Goal: Transaction & Acquisition: Purchase product/service

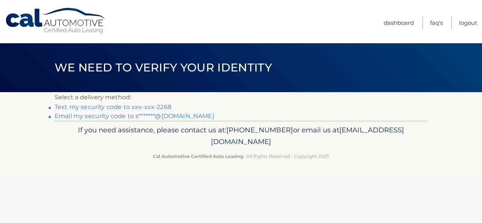
click at [159, 107] on link "Text my security code to xxx-xxx-2268" at bounding box center [113, 107] width 117 height 7
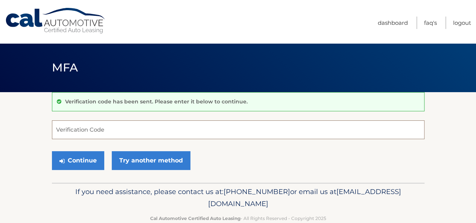
click at [149, 126] on input "Verification Code" at bounding box center [238, 129] width 373 height 19
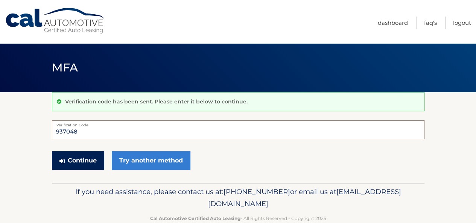
type input "937048"
click at [86, 160] on button "Continue" at bounding box center [78, 160] width 52 height 19
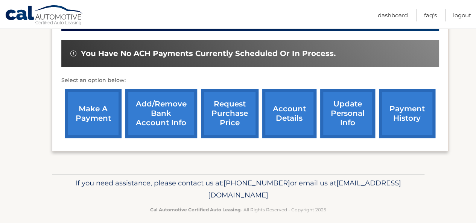
scroll to position [232, 0]
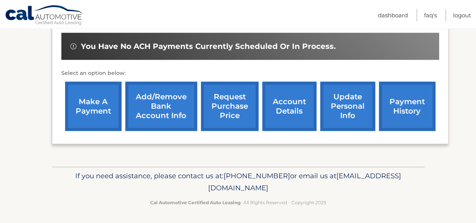
click at [295, 118] on link "account details" at bounding box center [289, 106] width 54 height 49
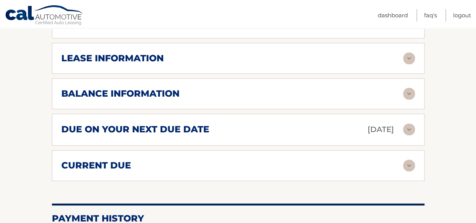
scroll to position [423, 0]
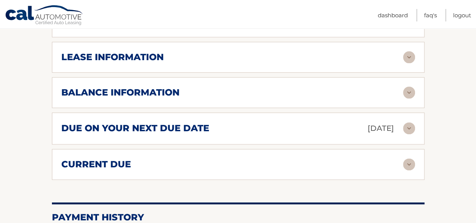
click at [207, 162] on div "current due" at bounding box center [232, 164] width 342 height 11
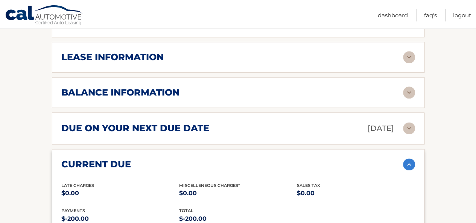
click at [279, 127] on div "due on your next due date Sep 19, 2025" at bounding box center [232, 128] width 342 height 13
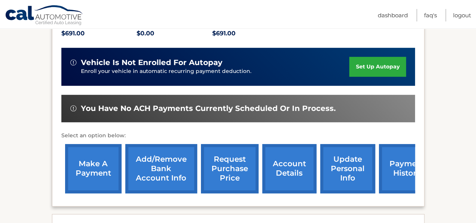
scroll to position [182, 0]
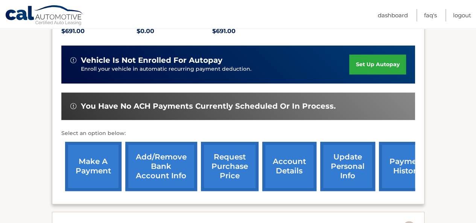
click at [81, 171] on link "make a payment" at bounding box center [93, 166] width 56 height 49
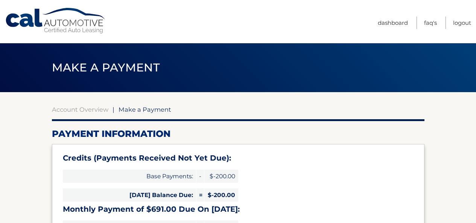
select select "OWE2ZGQ5ODQtMTAyNy00M2E4LWFjZjYtNGE2NzEwMmYwYjk0"
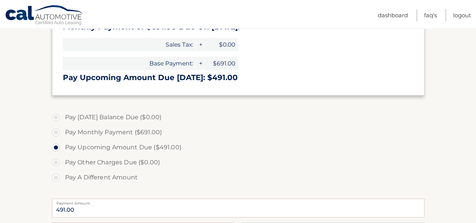
scroll to position [196, 0]
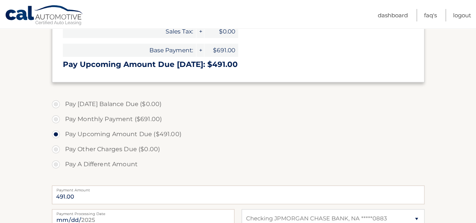
click at [57, 165] on label "Pay A Different Amount" at bounding box center [238, 164] width 373 height 15
click at [57, 165] on input "Pay A Different Amount" at bounding box center [59, 163] width 8 height 12
radio input "true"
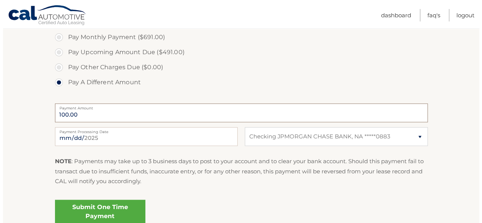
scroll to position [291, 0]
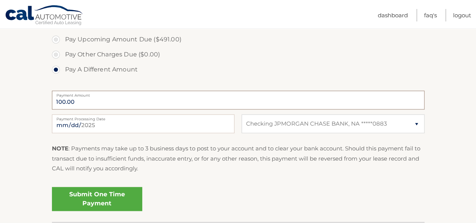
type input "100.00"
click at [111, 198] on link "Submit One Time Payment" at bounding box center [97, 199] width 90 height 24
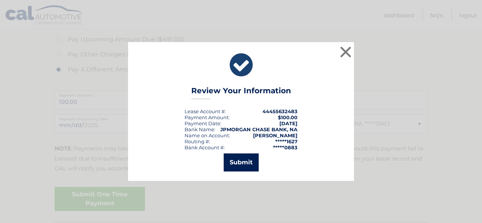
click at [236, 165] on button "Submit" at bounding box center [241, 163] width 35 height 18
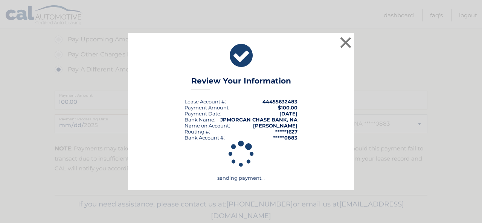
click at [236, 165] on icon at bounding box center [241, 154] width 117 height 197
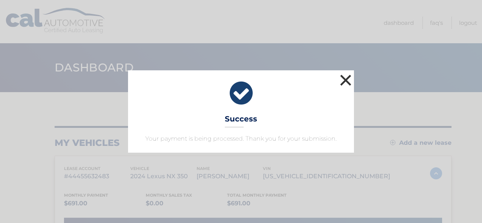
click at [345, 78] on button "×" at bounding box center [345, 80] width 15 height 15
